Goal: Find specific page/section: Find specific page/section

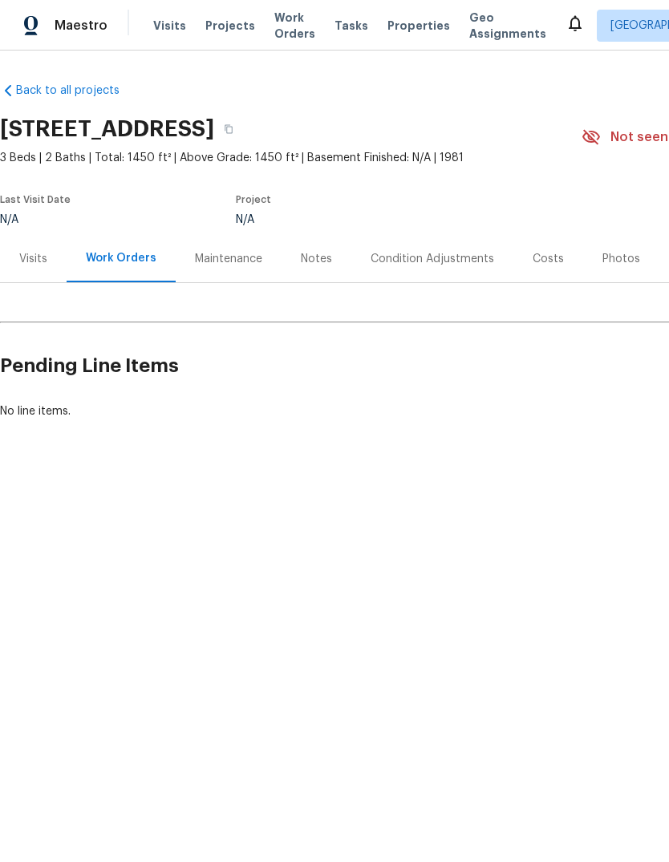
click at [32, 265] on div "Visits" at bounding box center [33, 259] width 28 height 16
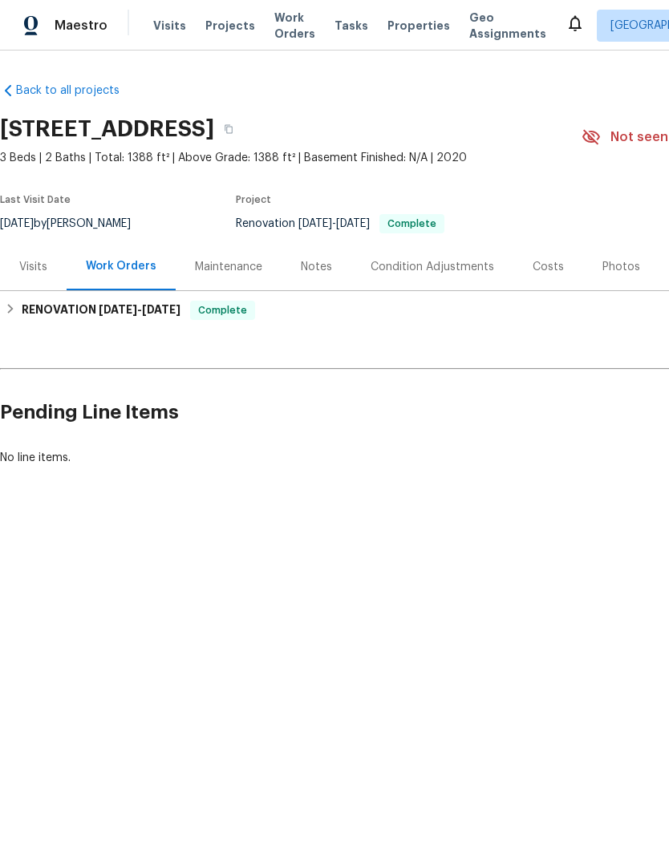
click at [47, 253] on div "Visits" at bounding box center [33, 266] width 67 height 47
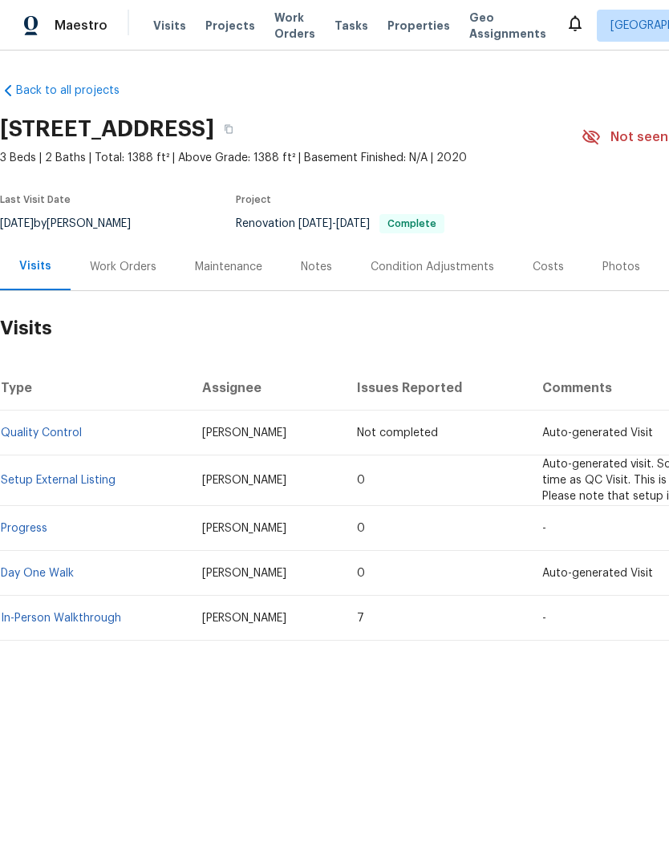
click at [43, 613] on link "In-Person Walkthrough" at bounding box center [61, 618] width 120 height 11
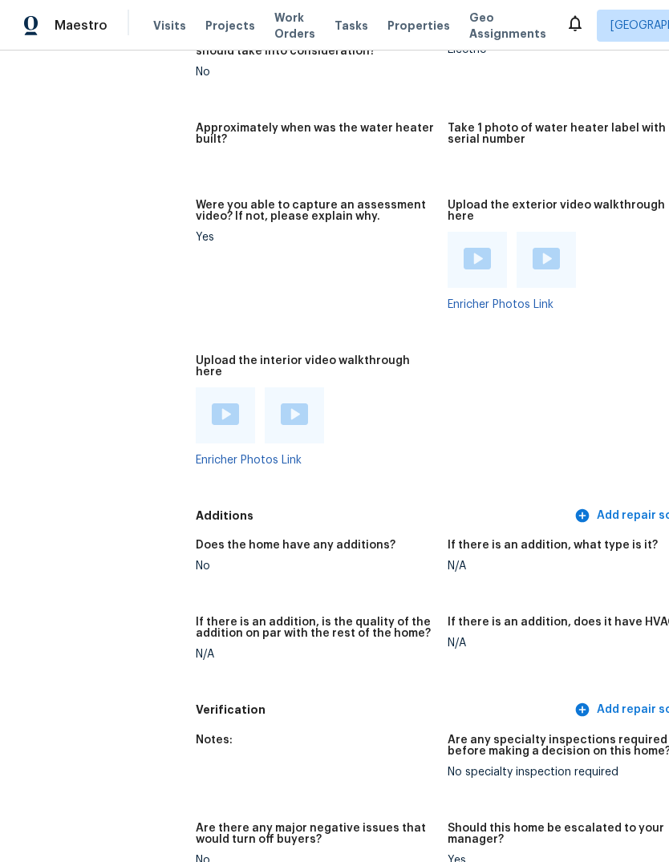
scroll to position [2995, 0]
click at [476, 236] on div at bounding box center [477, 261] width 59 height 56
click at [464, 249] on img at bounding box center [477, 260] width 27 height 22
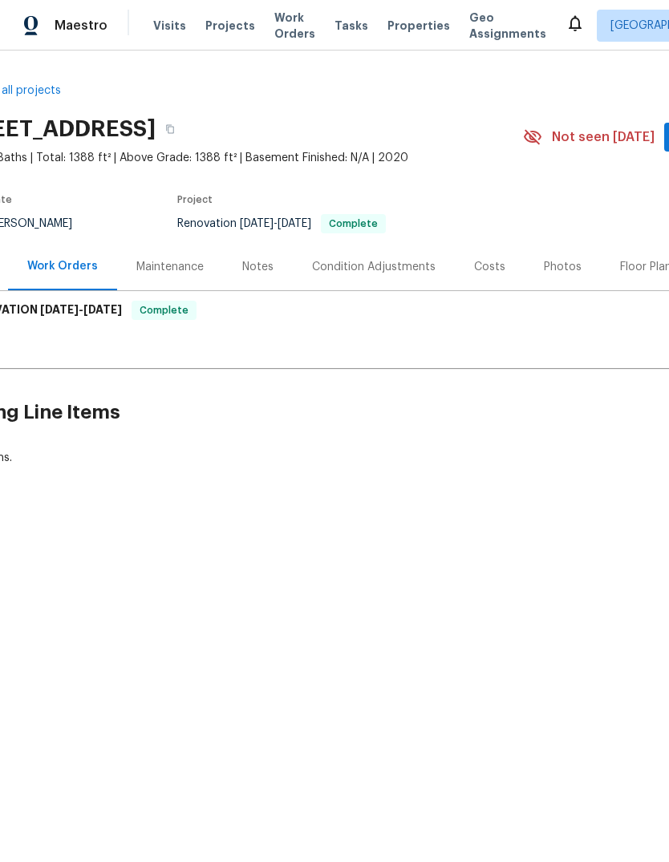
scroll to position [0, 68]
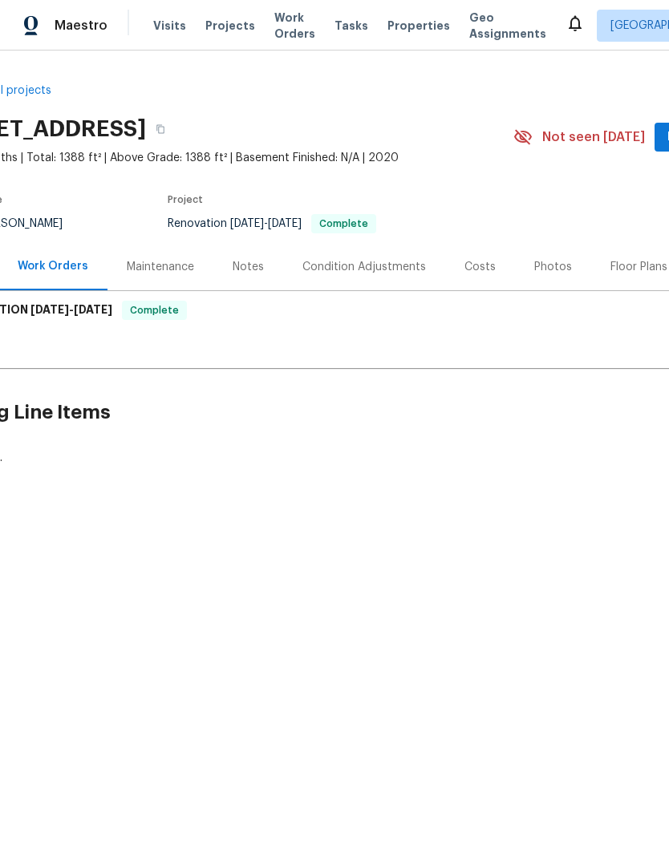
click at [546, 276] on div "Photos" at bounding box center [553, 266] width 76 height 47
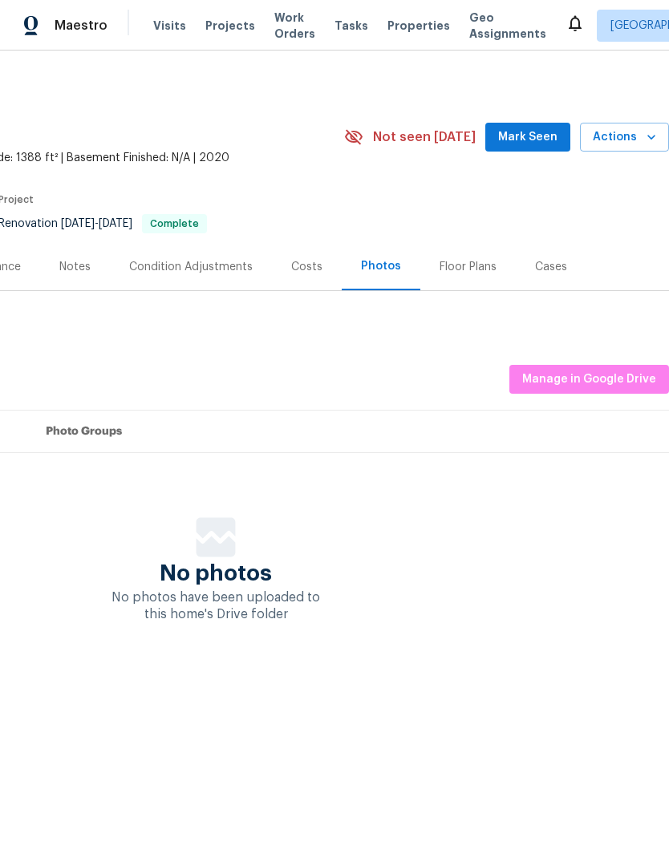
scroll to position [0, 237]
click at [623, 384] on span "Manage in Google Drive" at bounding box center [589, 380] width 134 height 20
